Goal: Task Accomplishment & Management: Use online tool/utility

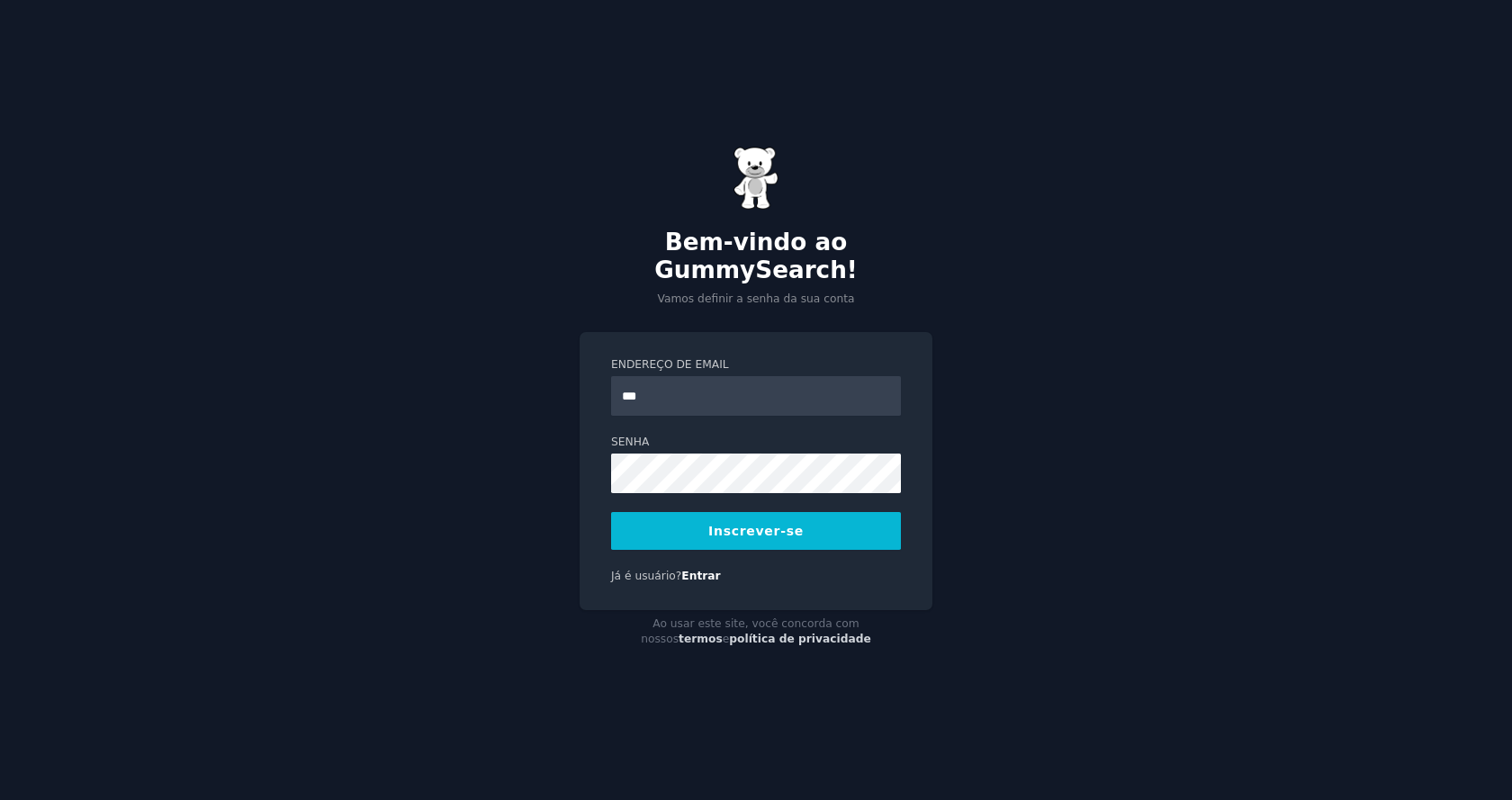
type input "**********"
click at [739, 524] on font "Inscrever-se" at bounding box center [756, 530] width 96 height 14
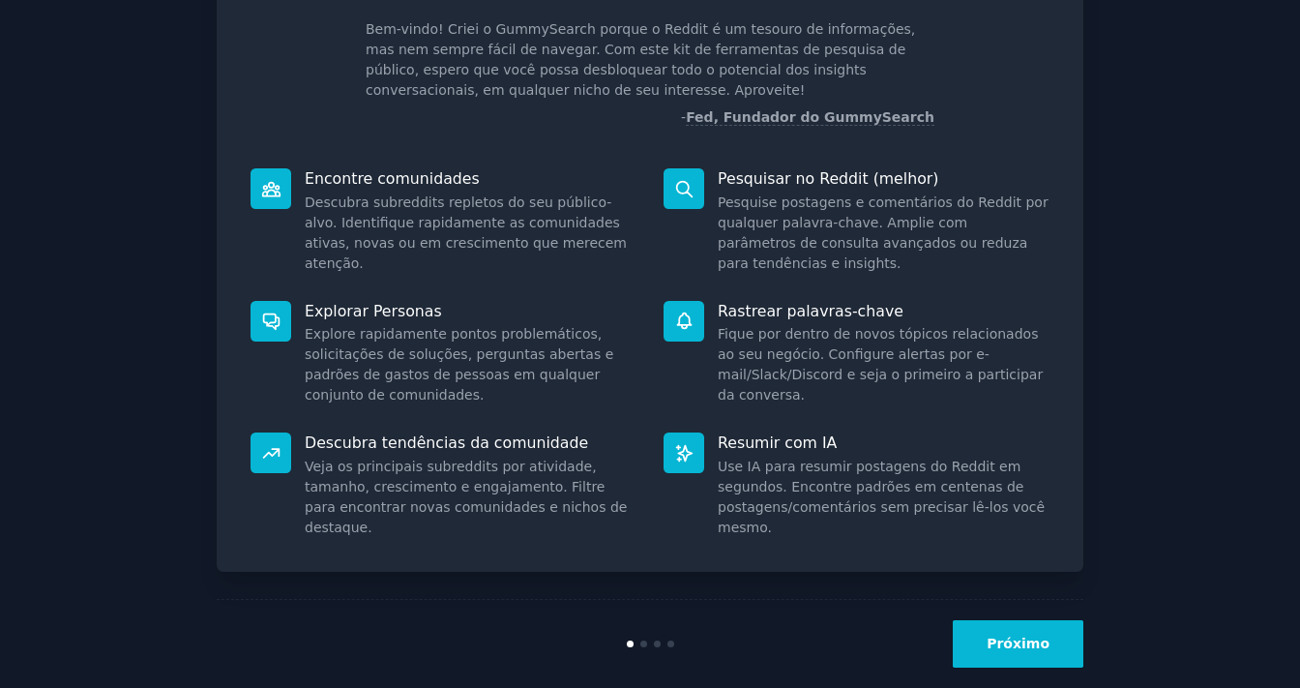
scroll to position [150, 0]
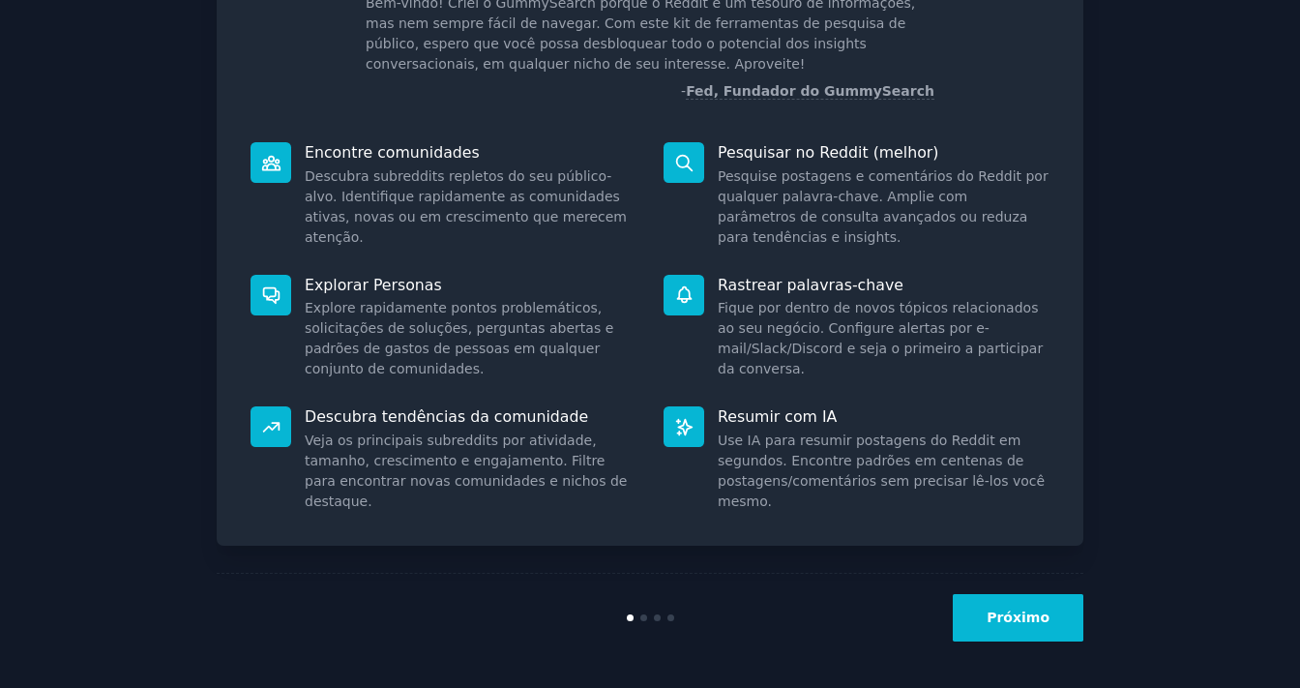
click at [1010, 609] on font "Próximo" at bounding box center [1018, 616] width 63 height 15
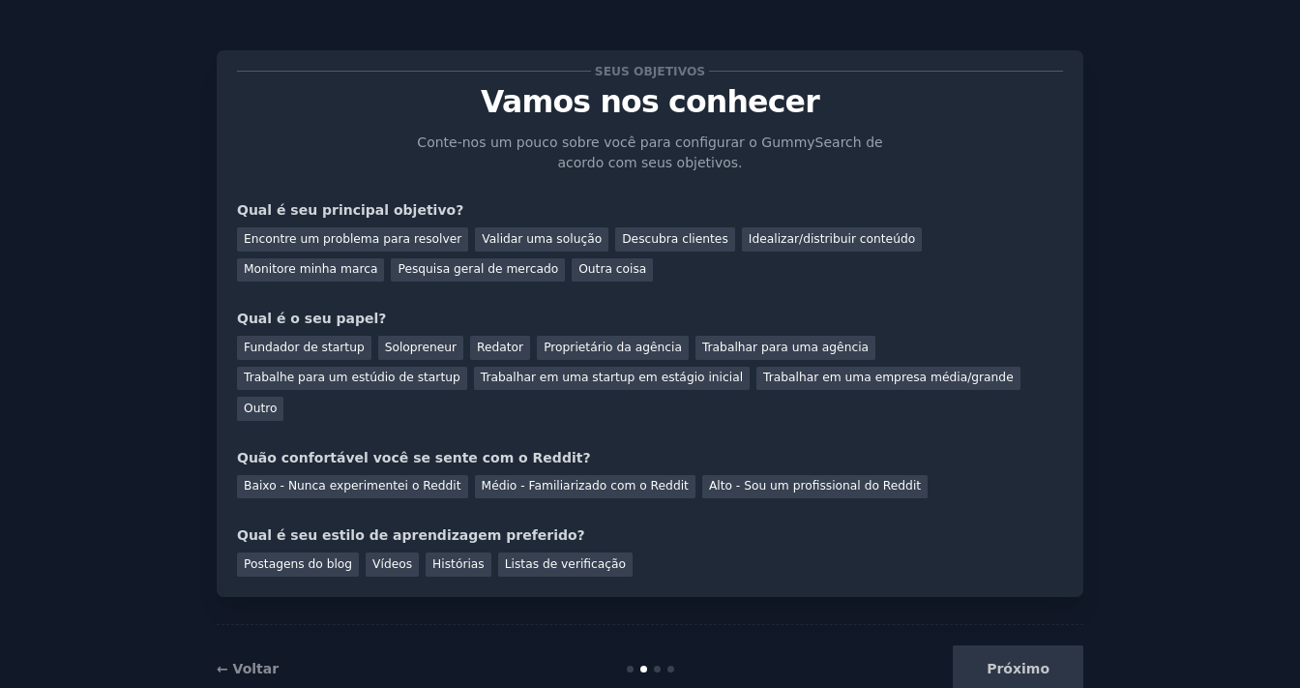
scroll to position [24, 0]
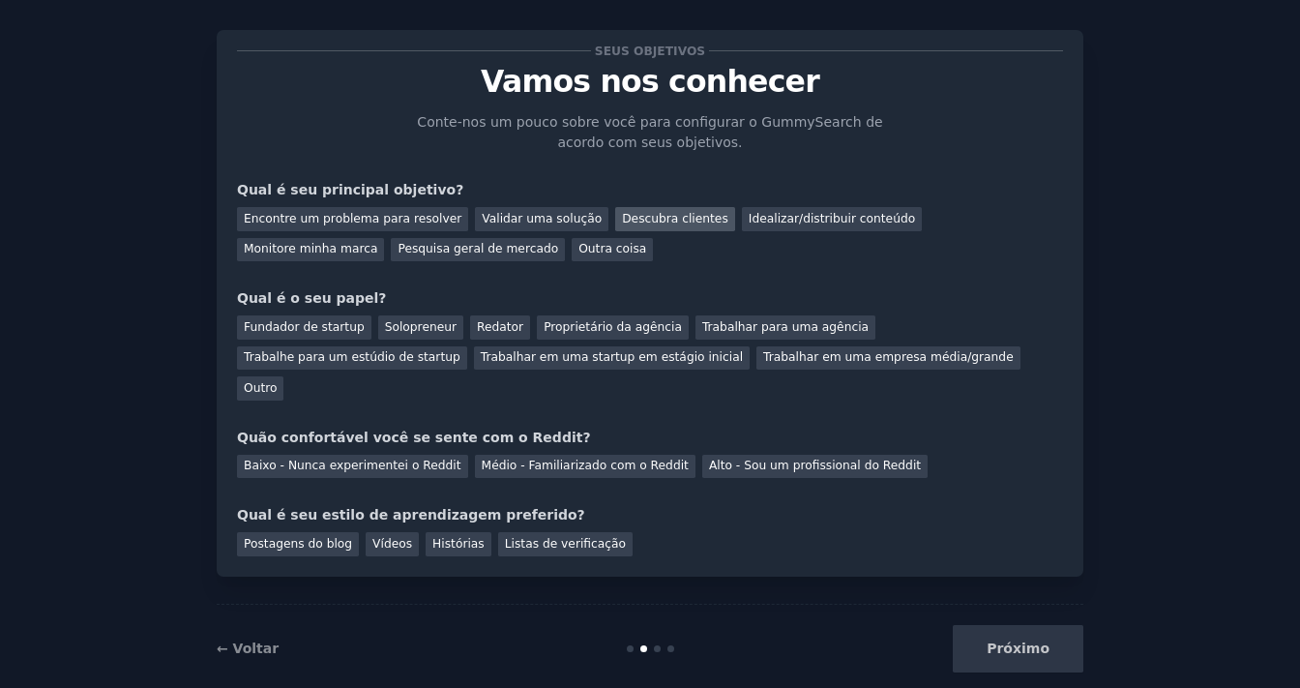
click at [631, 221] on font "Descubra clientes" at bounding box center [675, 219] width 106 height 14
click at [277, 381] on font "Outro" at bounding box center [260, 388] width 33 height 14
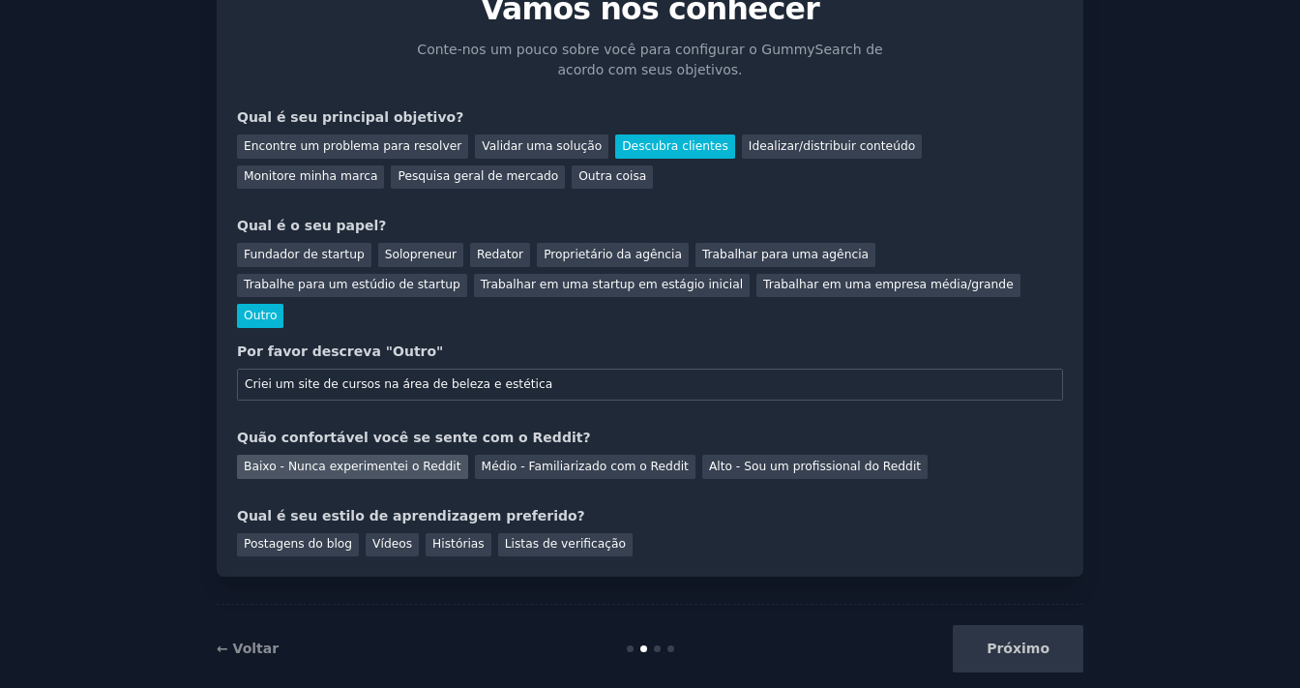
type input "Criei um site de cursos na área de beleza e estética"
click at [302, 459] on font "Baixo - Nunca experimentei o Reddit" at bounding box center [353, 466] width 218 height 14
click at [536, 537] on font "Listas de verificação" at bounding box center [565, 544] width 121 height 14
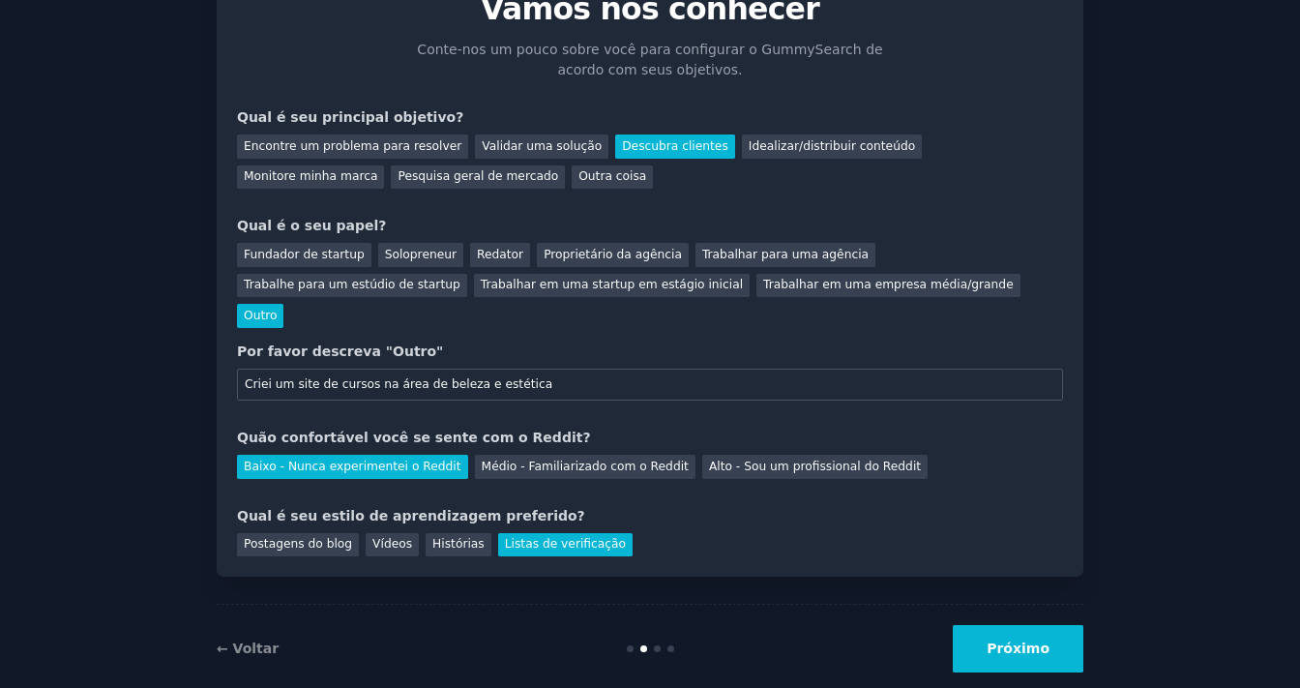
click at [1025, 640] on font "Próximo" at bounding box center [1018, 647] width 63 height 15
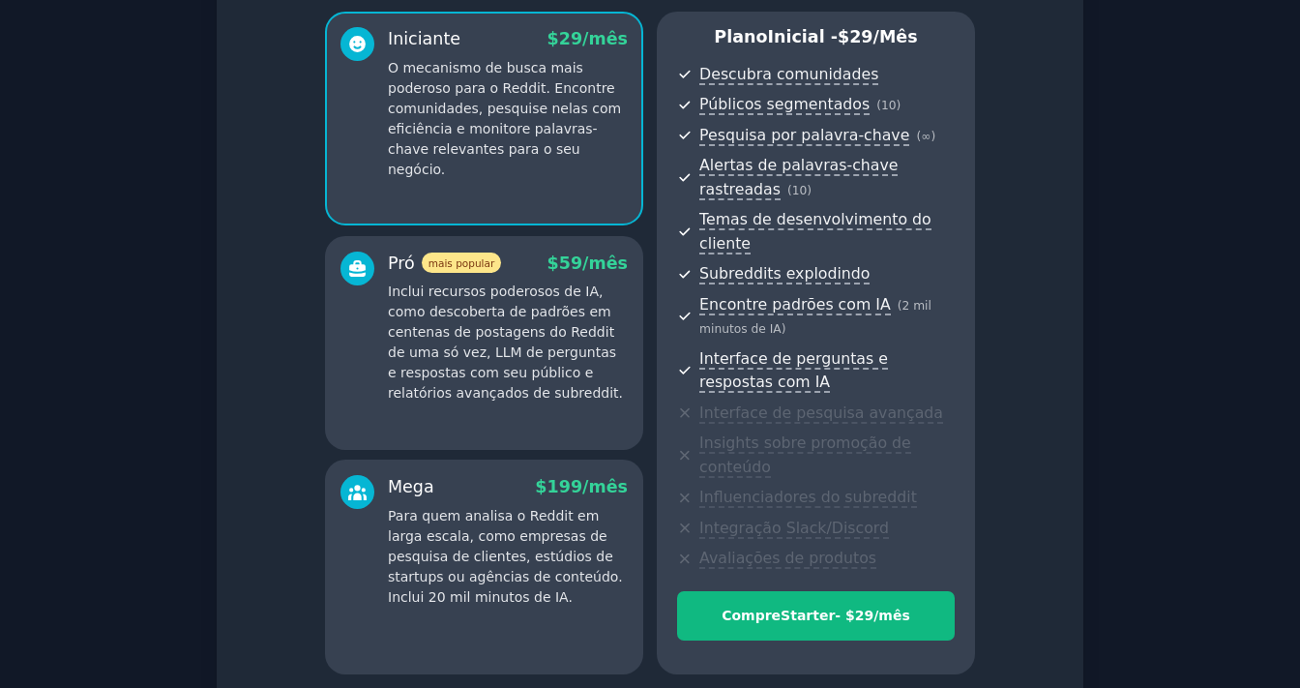
scroll to position [306, 0]
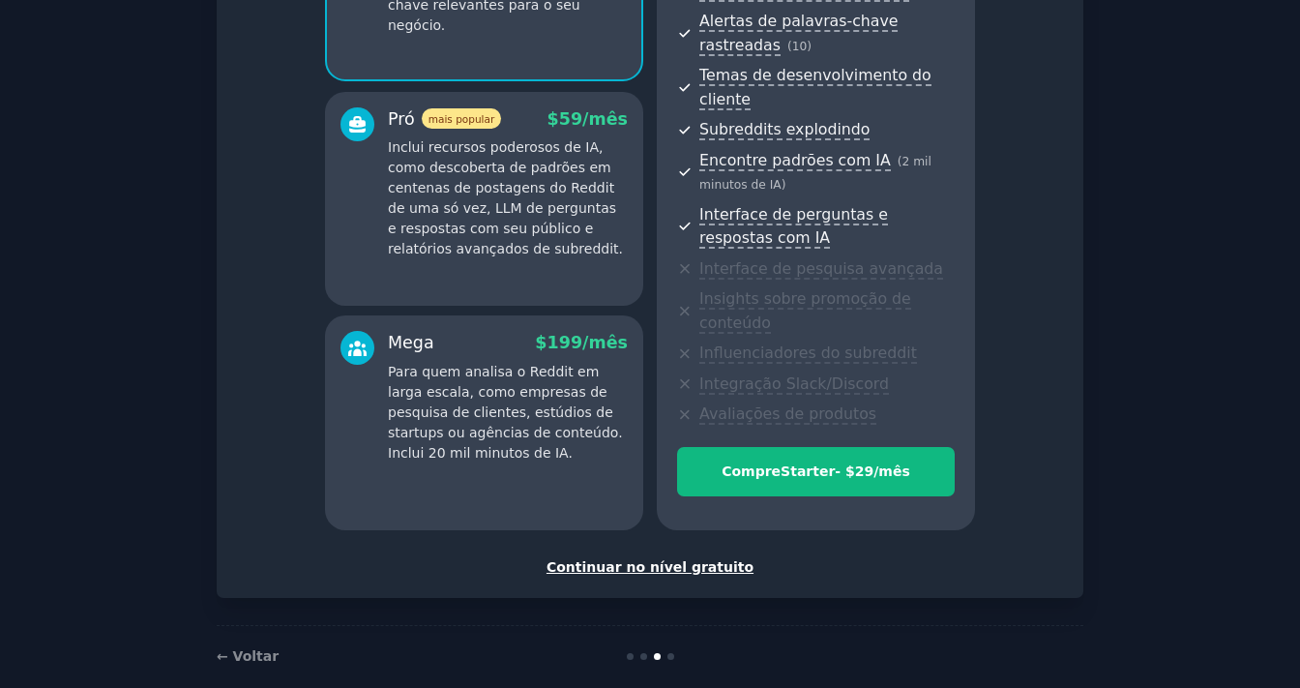
click at [670, 559] on font "Continuar no nível gratuito" at bounding box center [650, 566] width 207 height 15
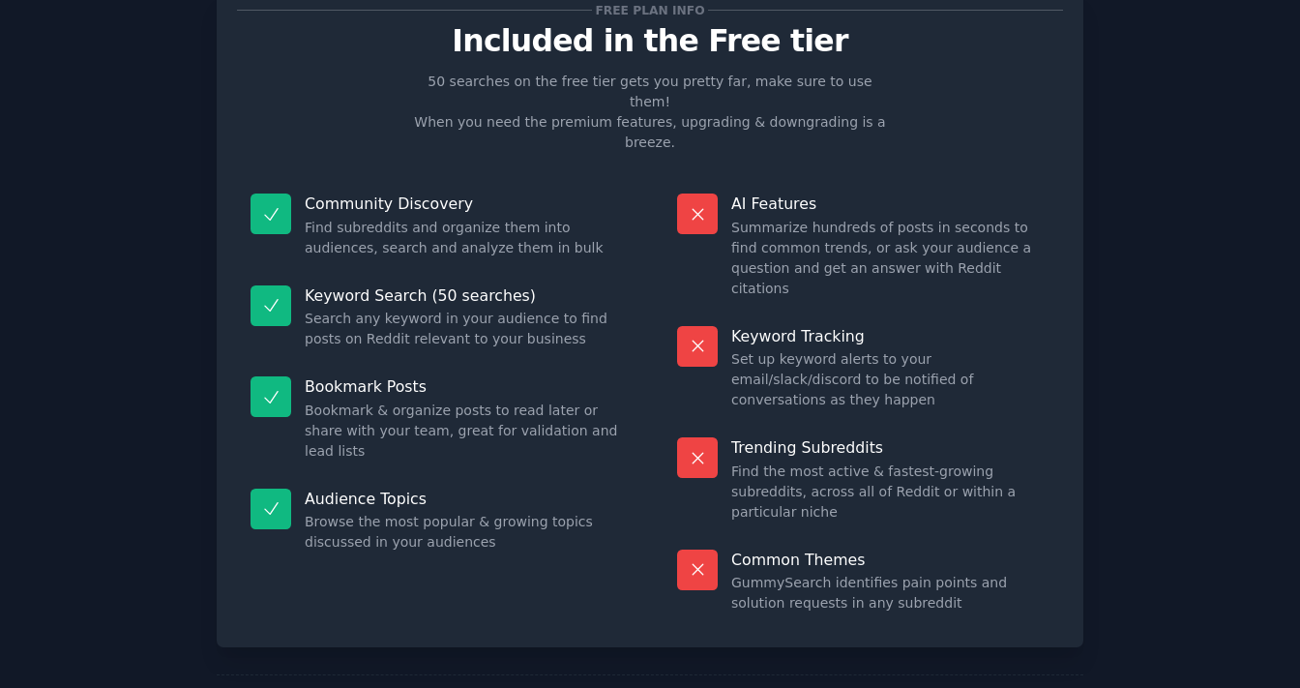
scroll to position [146, 0]
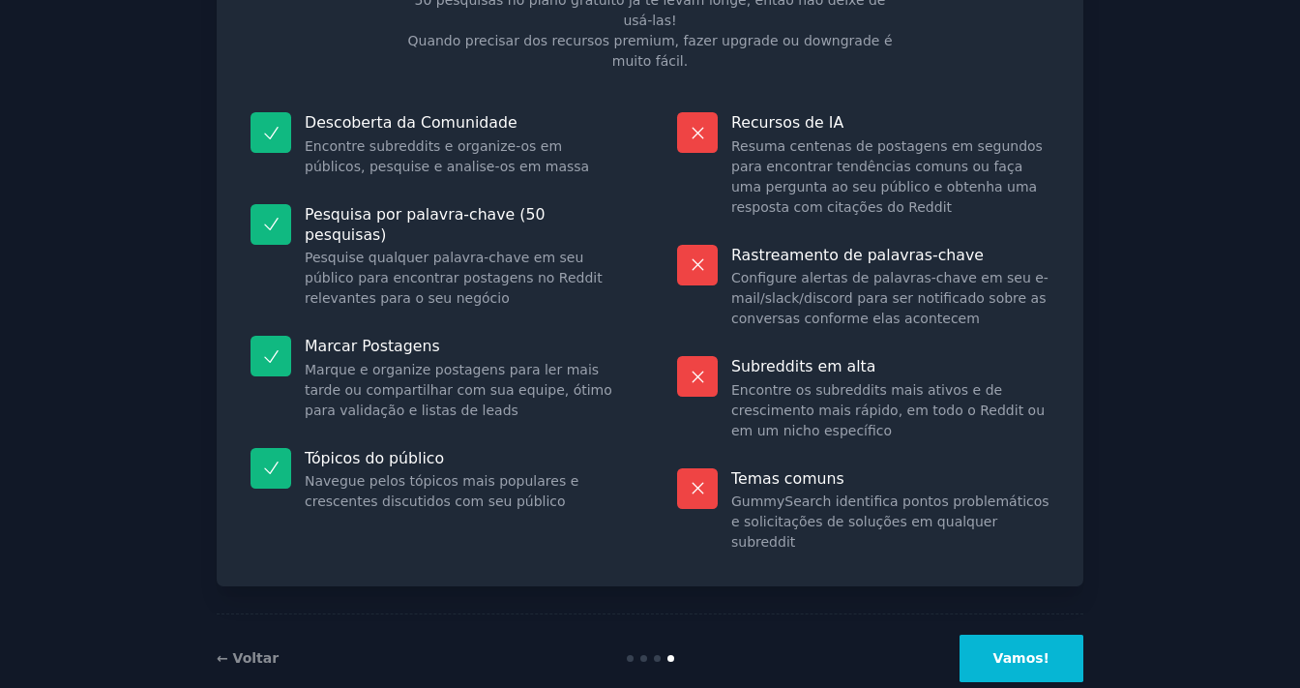
click at [1043, 650] on font "Vamos!" at bounding box center [1021, 657] width 56 height 15
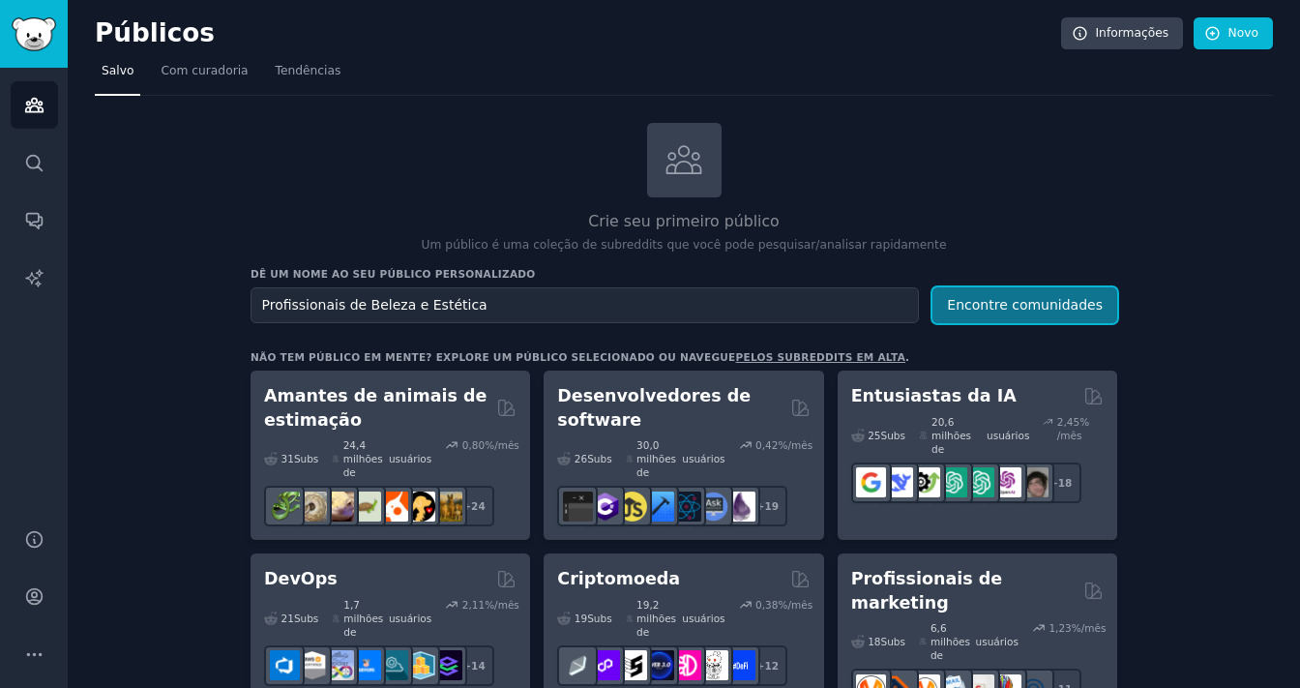
click at [1019, 307] on font "Encontre comunidades" at bounding box center [1025, 304] width 156 height 15
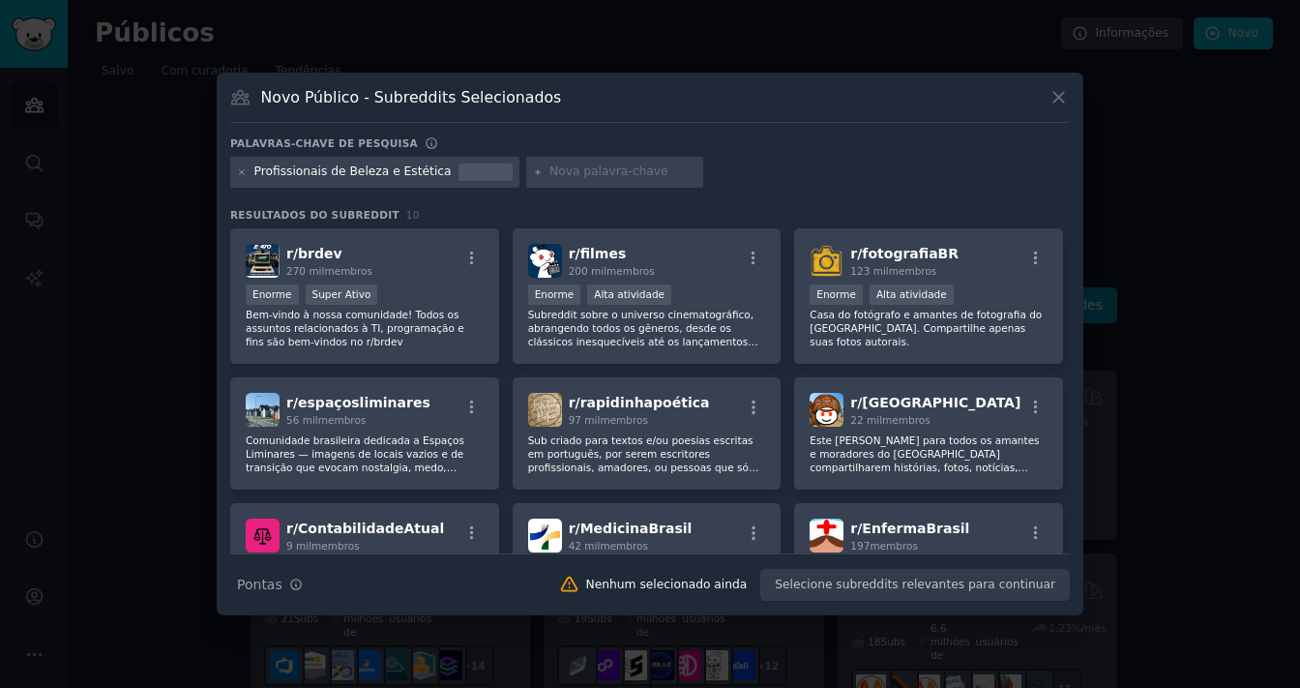
click at [339, 166] on font "Profissionais de Beleza e Estética" at bounding box center [352, 171] width 197 height 14
click at [237, 173] on icon at bounding box center [242, 172] width 11 height 11
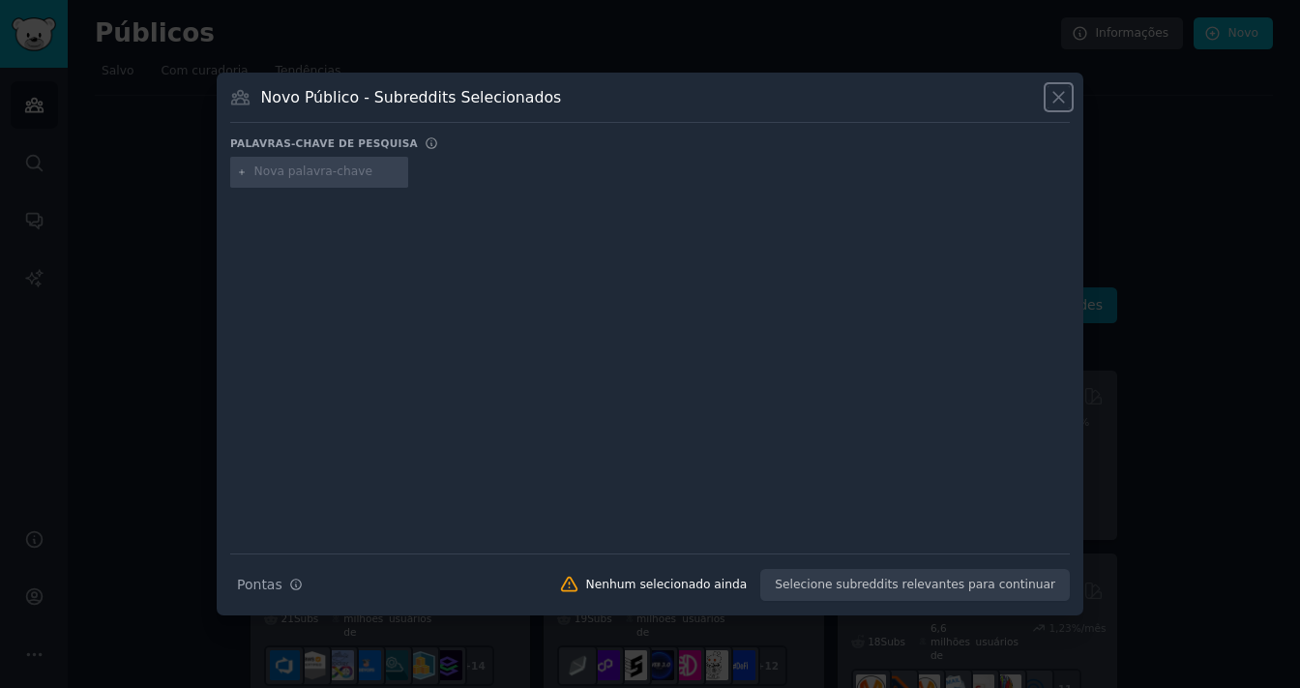
click at [1049, 97] on icon at bounding box center [1059, 97] width 20 height 20
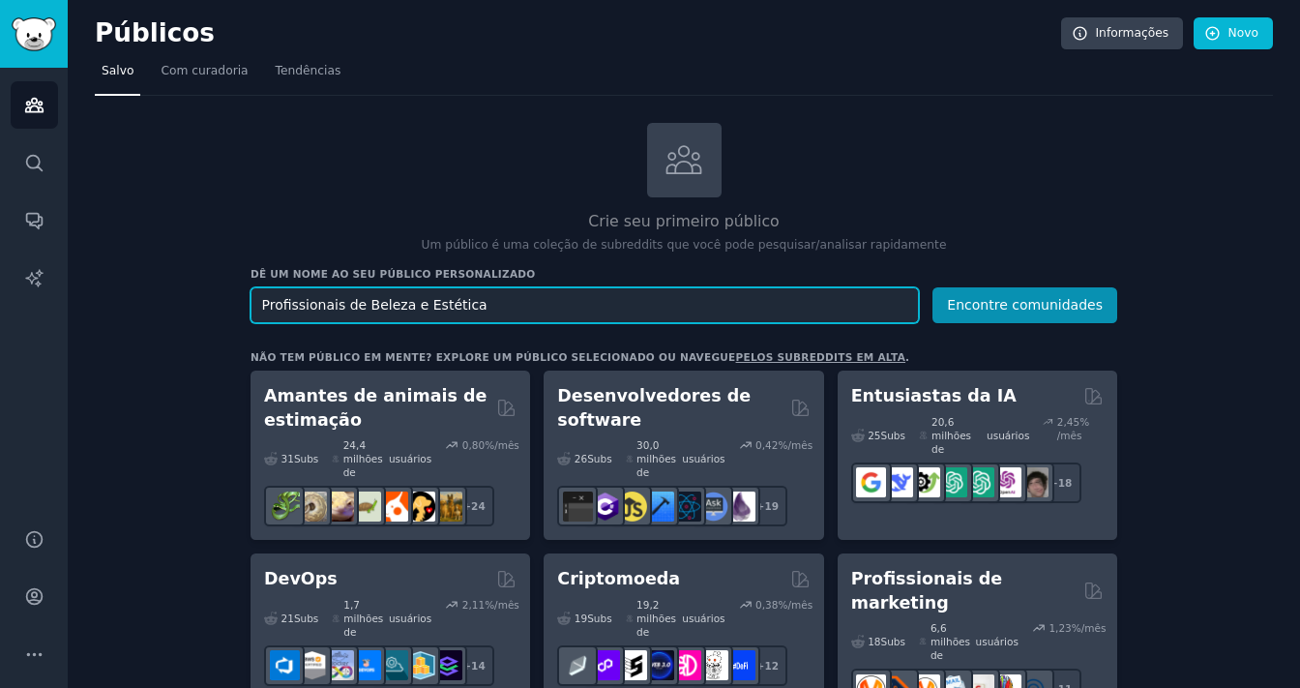
click at [758, 298] on input "Profissionais de Beleza e Estética" at bounding box center [585, 305] width 668 height 36
drag, startPoint x: 334, startPoint y: 304, endPoint x: 239, endPoint y: 308, distance: 94.9
type input "Cursos de Beleza e Estética"
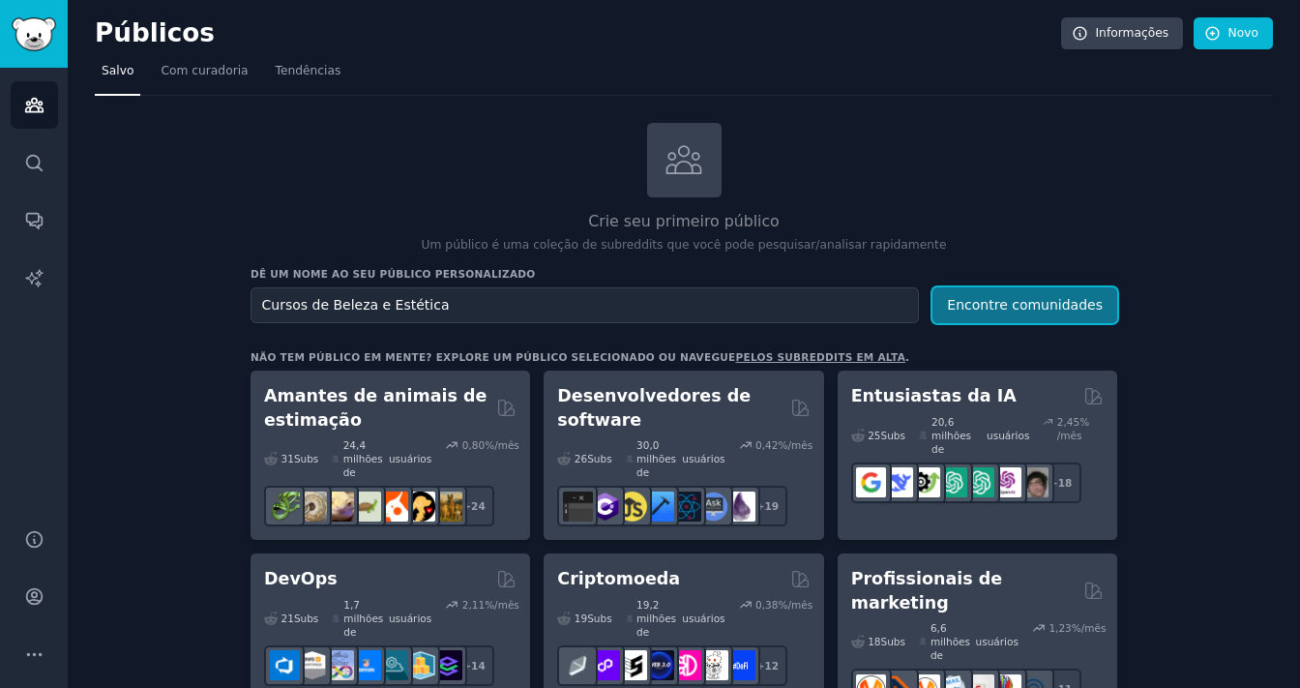
click at [1010, 301] on font "Encontre comunidades" at bounding box center [1025, 304] width 156 height 15
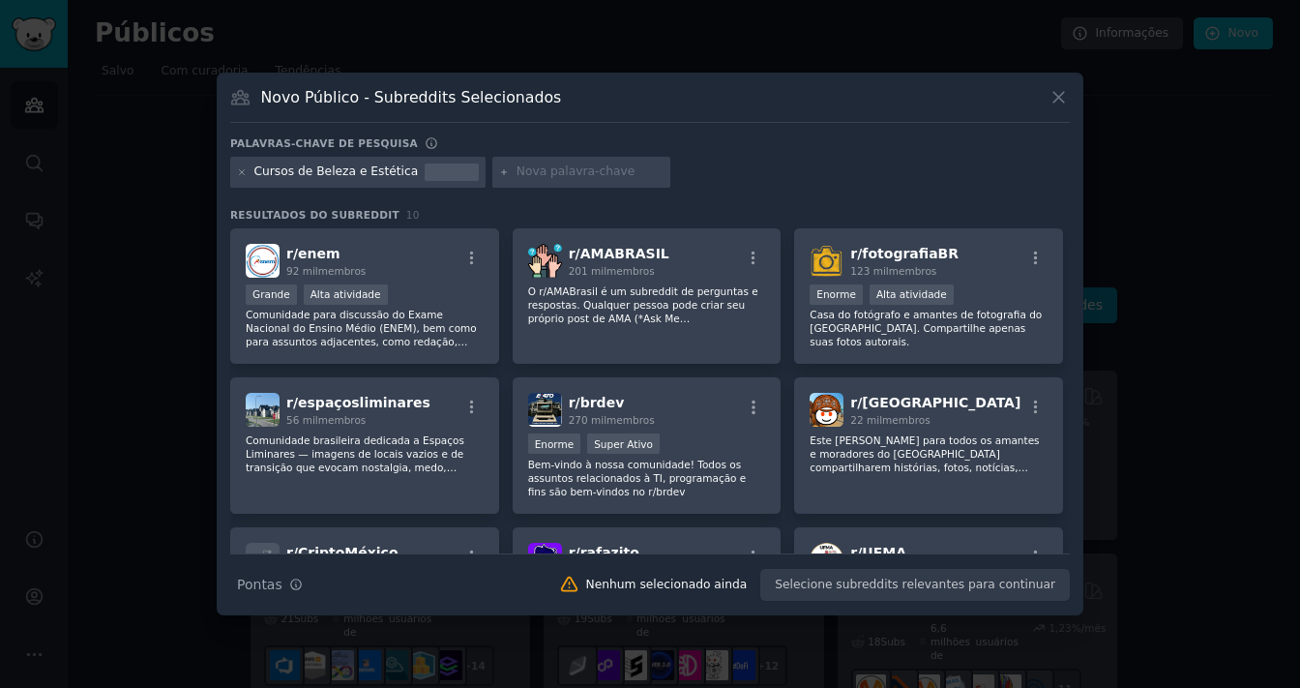
click at [1069, 99] on button at bounding box center [1059, 97] width 22 height 22
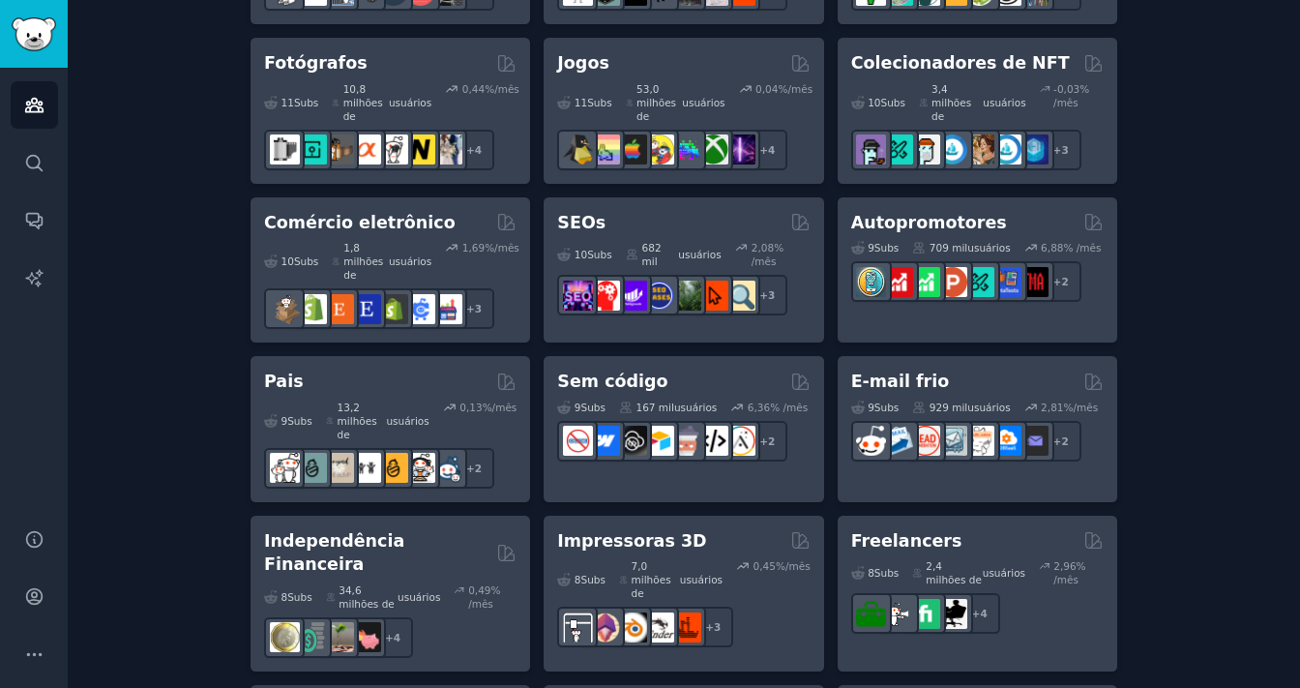
scroll to position [1055, 0]
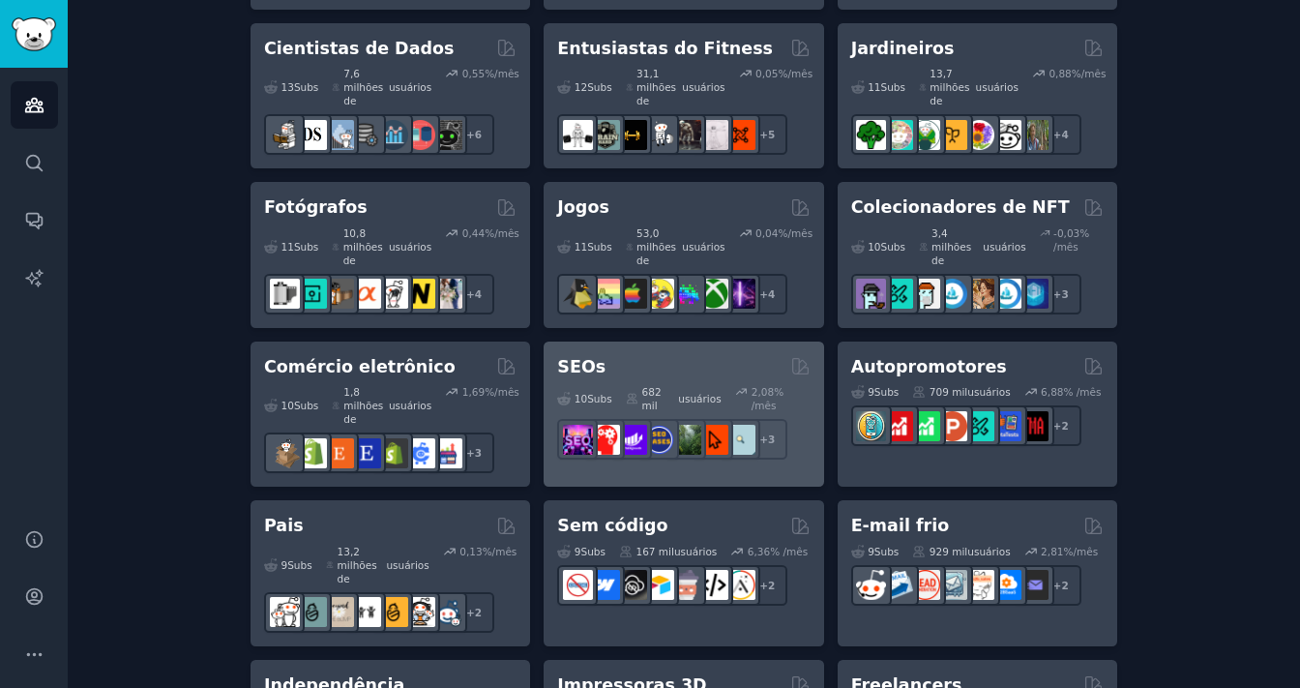
click at [577, 357] on font "SEOs" at bounding box center [581, 366] width 48 height 19
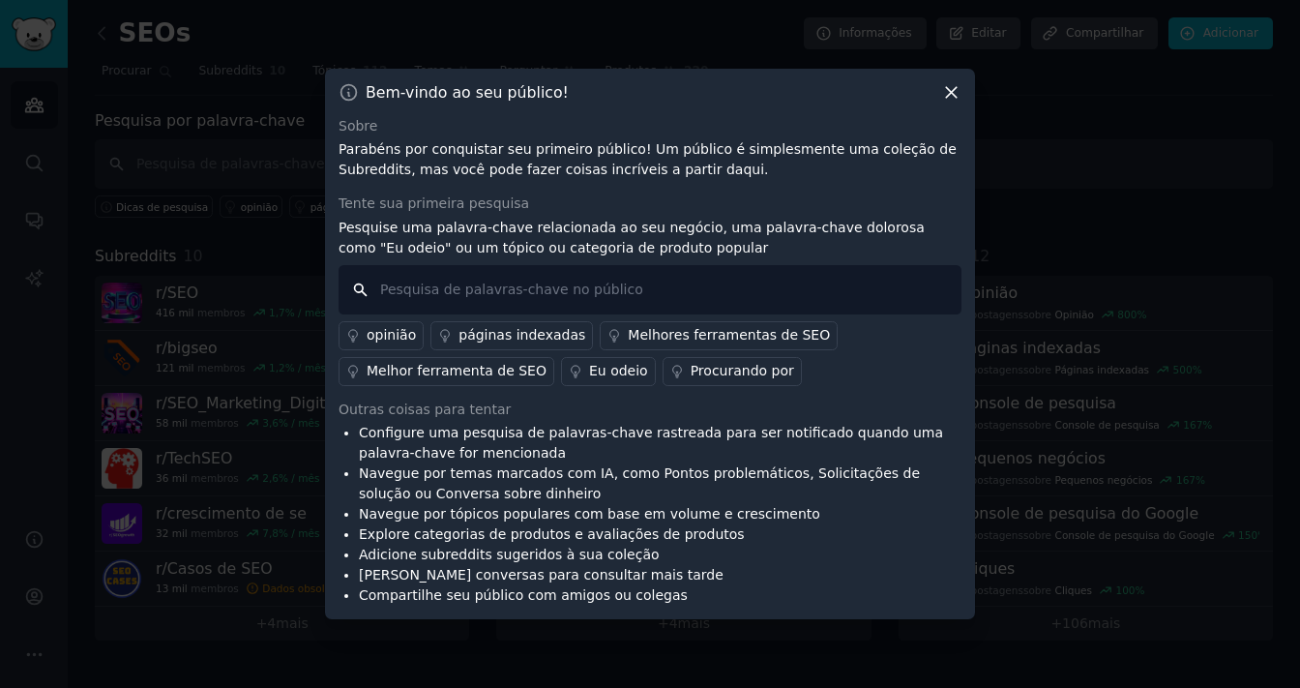
click at [383, 293] on input "text" at bounding box center [650, 289] width 623 height 49
type input "u"
type input "Minhas unhas estão feias, o que devo fazer?"
click at [524, 340] on font "páginas indexadas" at bounding box center [521, 334] width 127 height 15
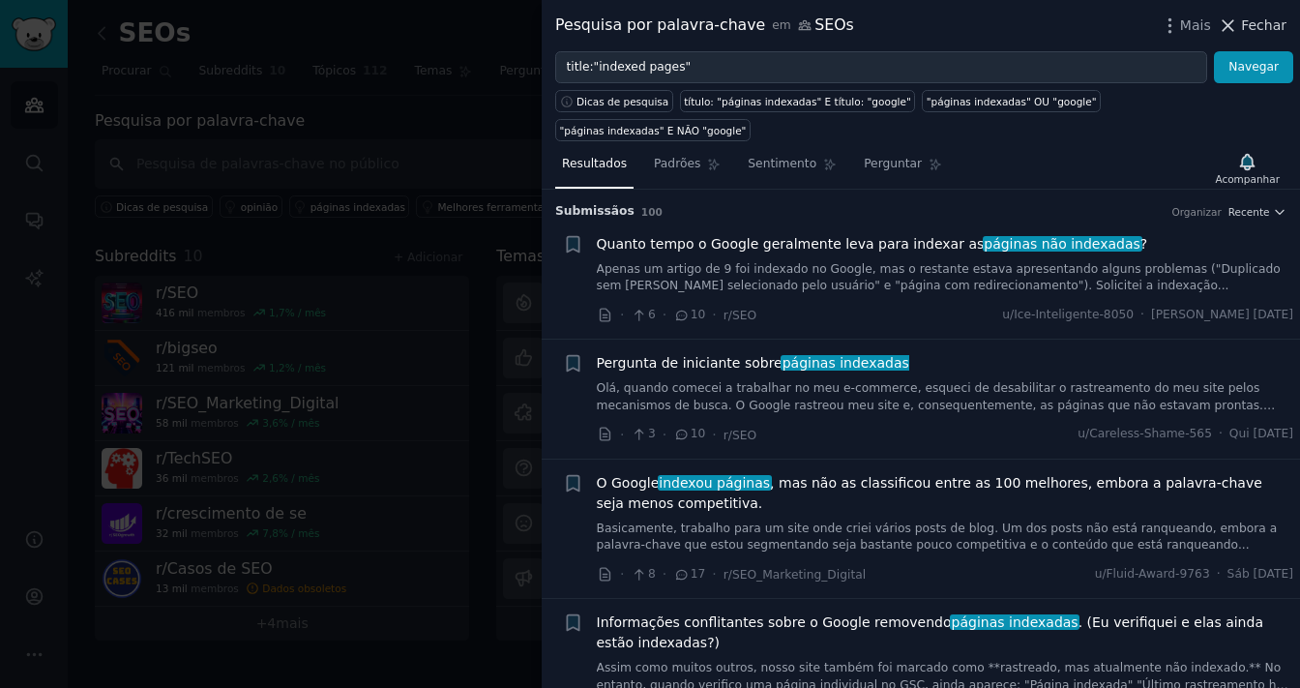
click at [1225, 19] on icon at bounding box center [1228, 25] width 20 height 20
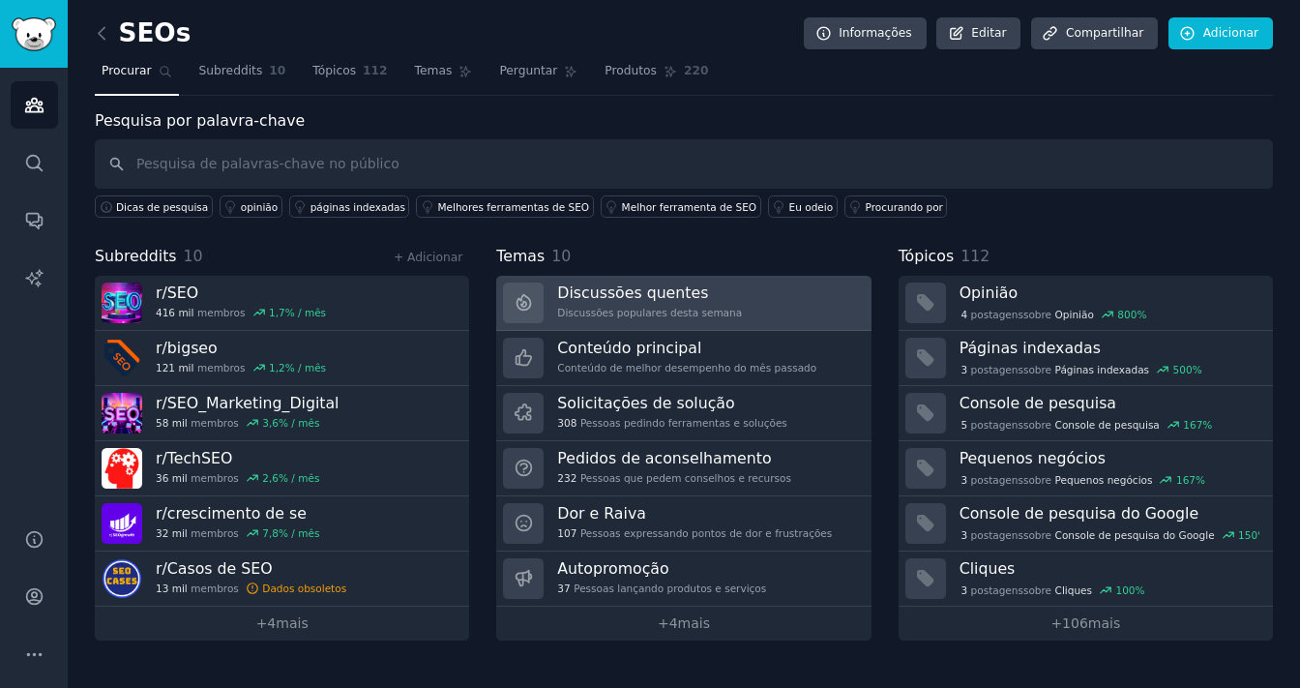
click at [623, 289] on font "Discussões quentes" at bounding box center [632, 292] width 151 height 18
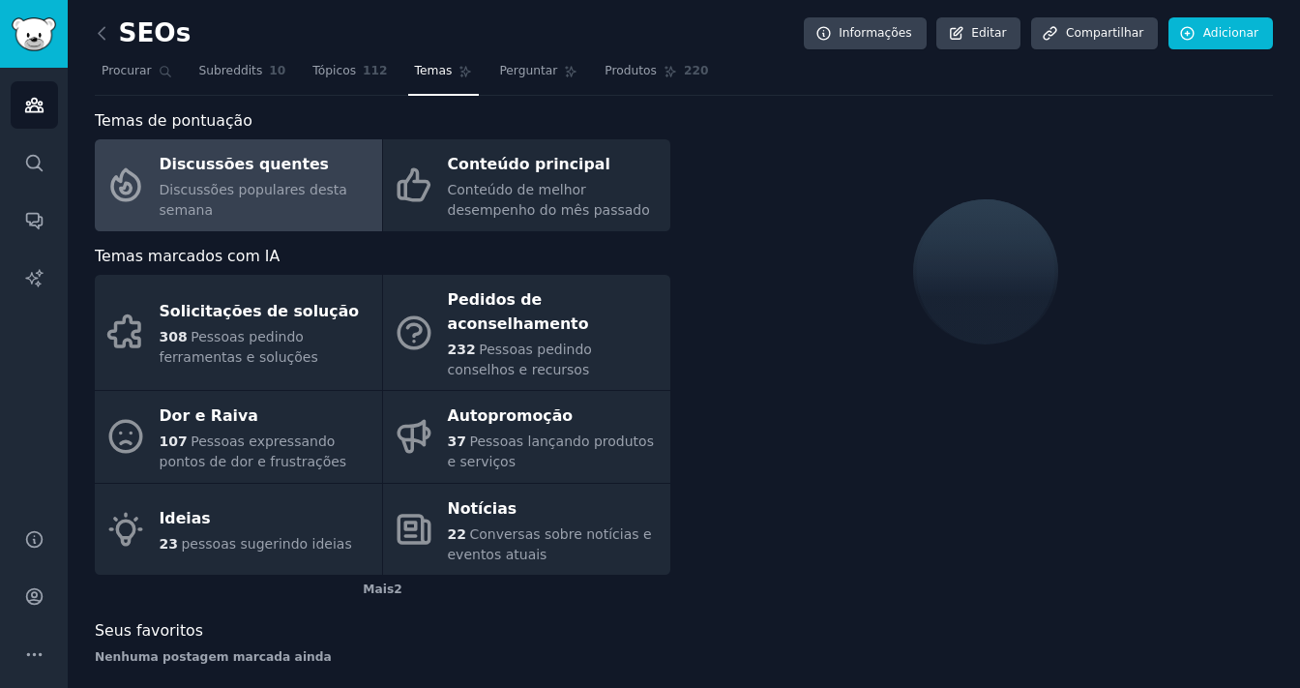
click at [235, 189] on font "Discussões populares desta semana" at bounding box center [254, 200] width 188 height 36
